Goal: Task Accomplishment & Management: Use online tool/utility

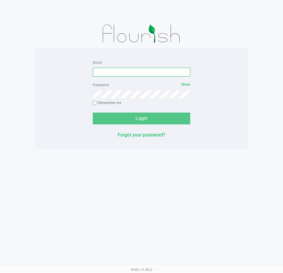
click at [140, 72] on input "Email" at bounding box center [142, 72] width 98 height 9
type input "[EMAIL_ADDRESS][DOMAIN_NAME]"
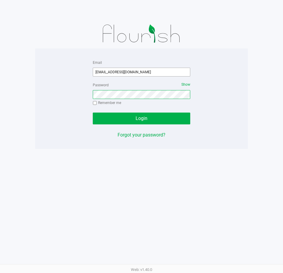
click at [93, 113] on button "Login" at bounding box center [142, 119] width 98 height 12
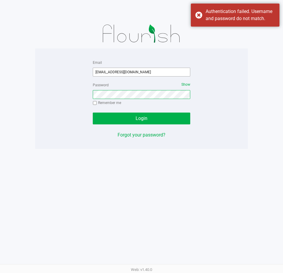
click at [93, 113] on button "Login" at bounding box center [142, 119] width 98 height 12
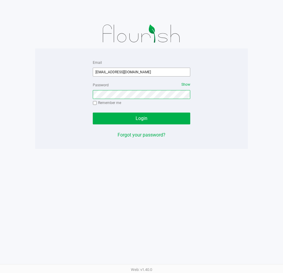
click at [93, 113] on button "Login" at bounding box center [142, 119] width 98 height 12
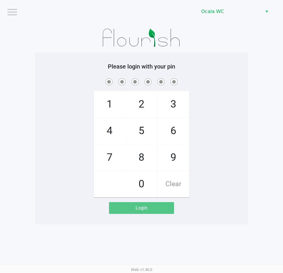
click at [231, 142] on div "1 4 7 2 5 8 0 3 6 9 Clear" at bounding box center [141, 137] width 213 height 120
checkbox input "true"
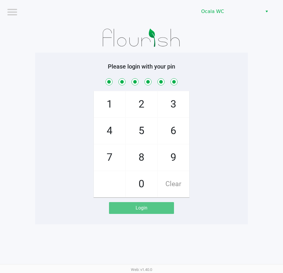
checkbox input "true"
